Goal: Download file/media

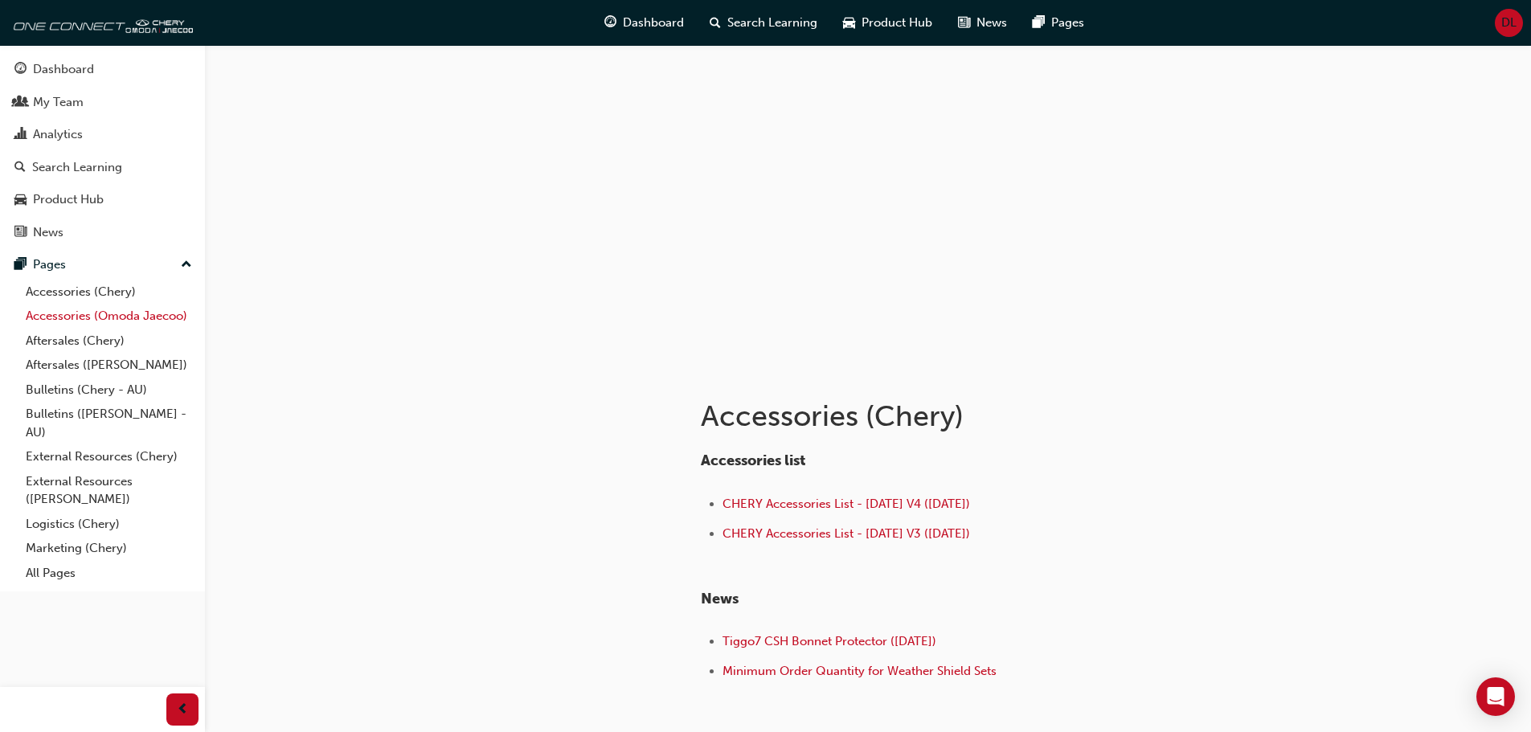
click at [60, 317] on link "Accessories (Omoda Jaecoo)" at bounding box center [108, 316] width 179 height 25
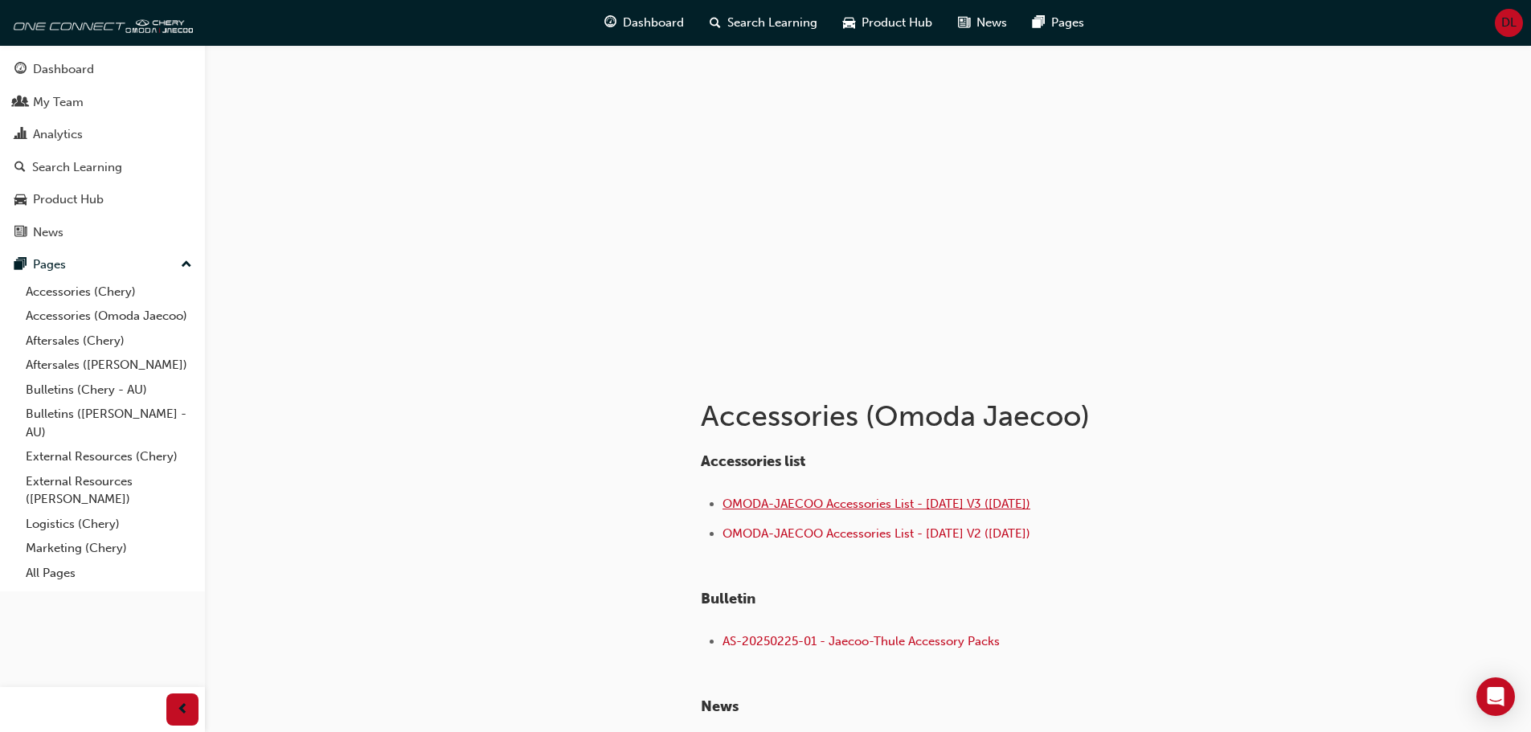
click at [844, 502] on span "OMODA-JAECOO Accessories List - [DATE] V3 ([DATE])" at bounding box center [876, 504] width 308 height 14
click at [1505, 24] on span "DL" at bounding box center [1508, 23] width 15 height 18
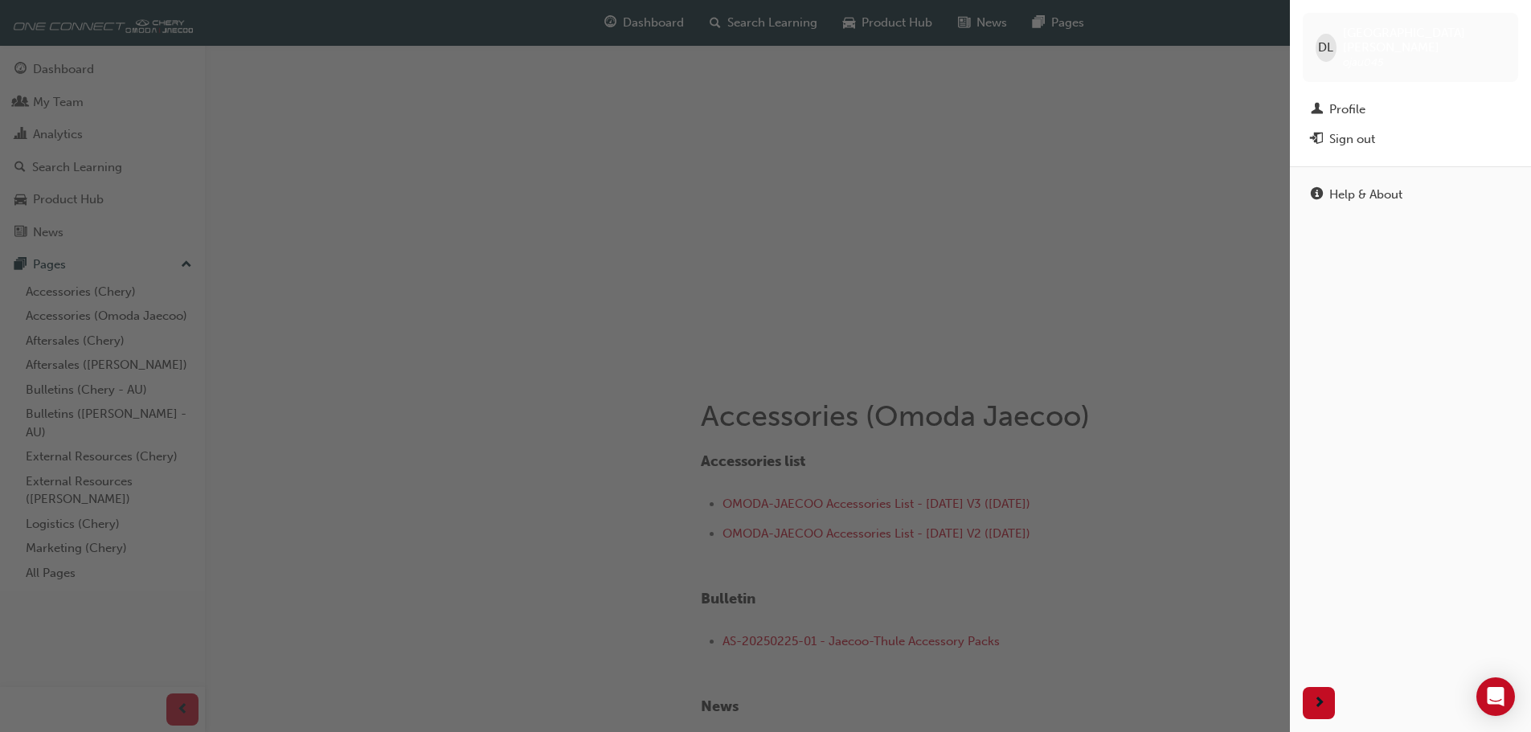
click at [1505, 24] on div "DL [PERSON_NAME] ojau045" at bounding box center [1409, 47] width 215 height 69
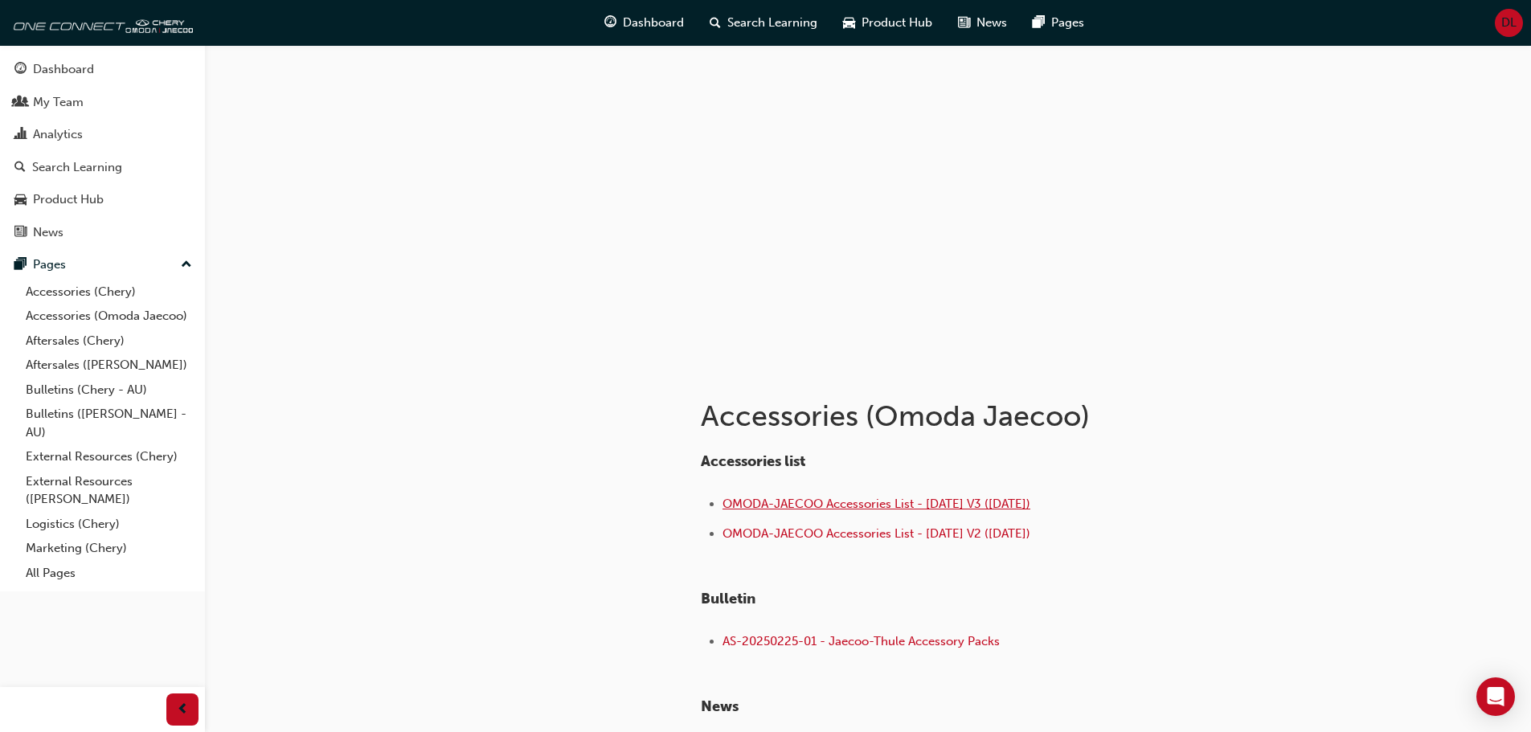
click at [816, 503] on span "OMODA-JAECOO Accessories List - [DATE] V3 ([DATE])" at bounding box center [876, 504] width 308 height 14
